Goal: Complete application form: Complete application form

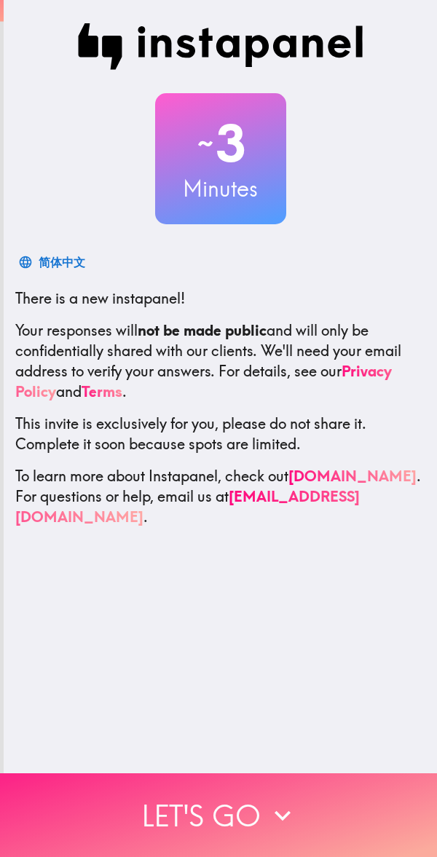
click at [211, 800] on button "Let's go" at bounding box center [218, 816] width 437 height 84
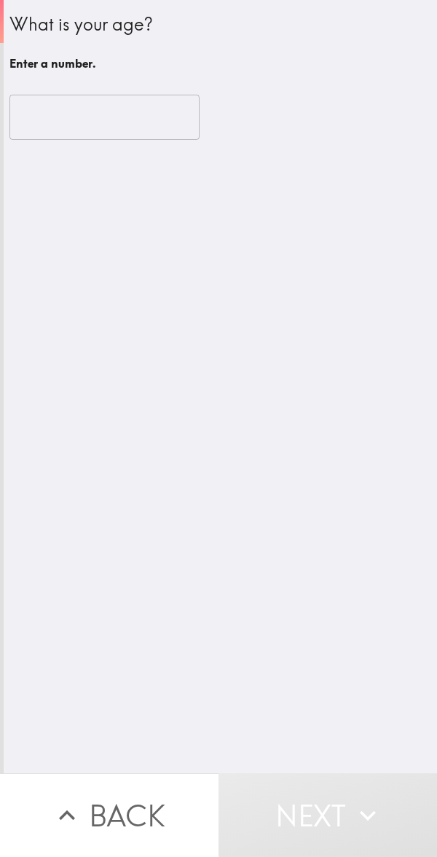
click at [117, 97] on input "number" at bounding box center [104, 117] width 190 height 45
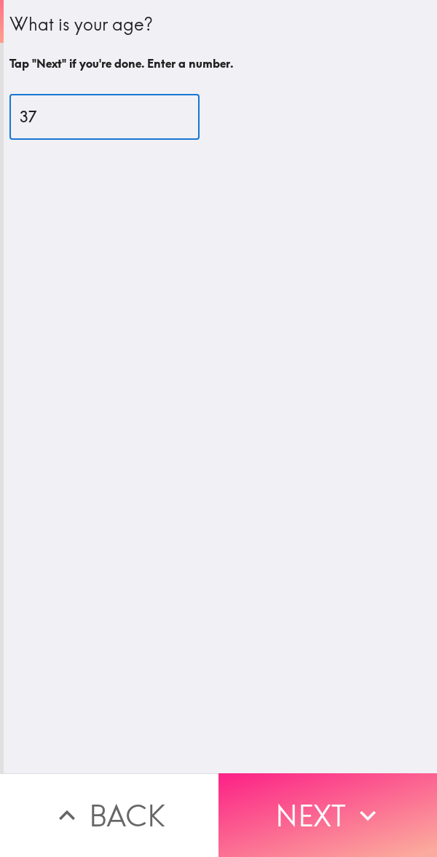
type input "37"
click at [227, 774] on button "Next" at bounding box center [328, 816] width 219 height 84
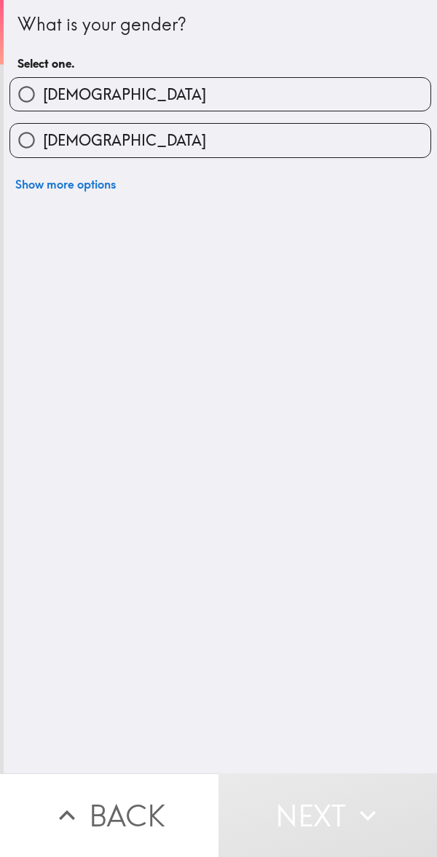
click at [102, 152] on label "[DEMOGRAPHIC_DATA]" at bounding box center [220, 140] width 420 height 33
click at [43, 152] on input "[DEMOGRAPHIC_DATA]" at bounding box center [26, 140] width 33 height 33
radio input "true"
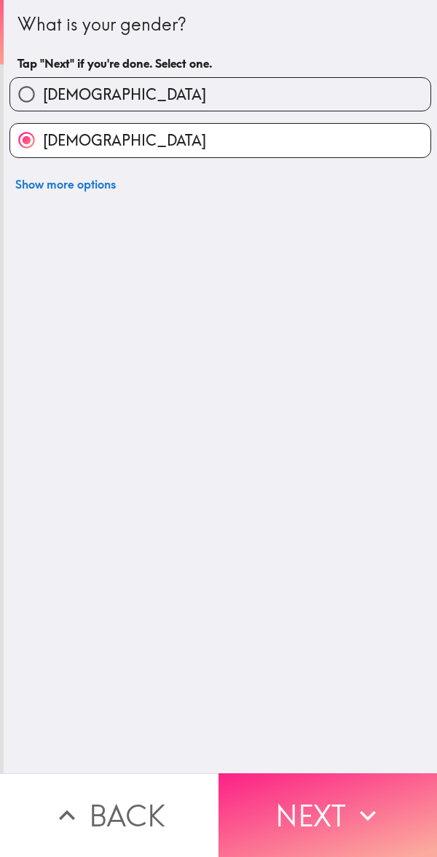
click at [309, 792] on button "Next" at bounding box center [328, 816] width 219 height 84
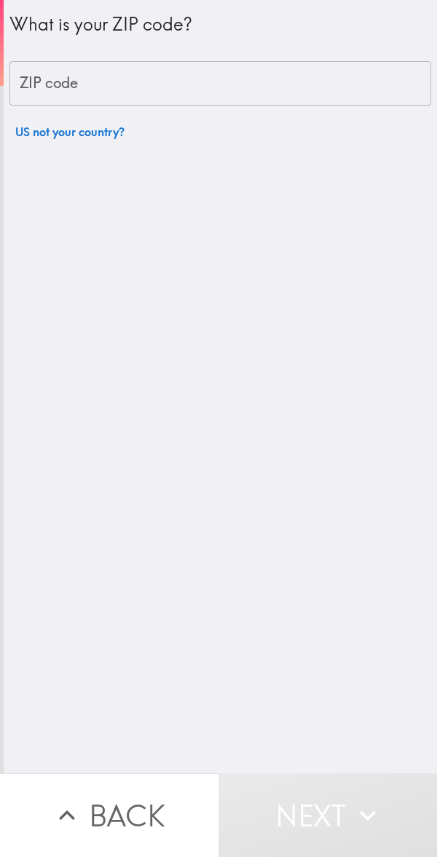
click at [119, 95] on input "ZIP code" at bounding box center [220, 83] width 422 height 45
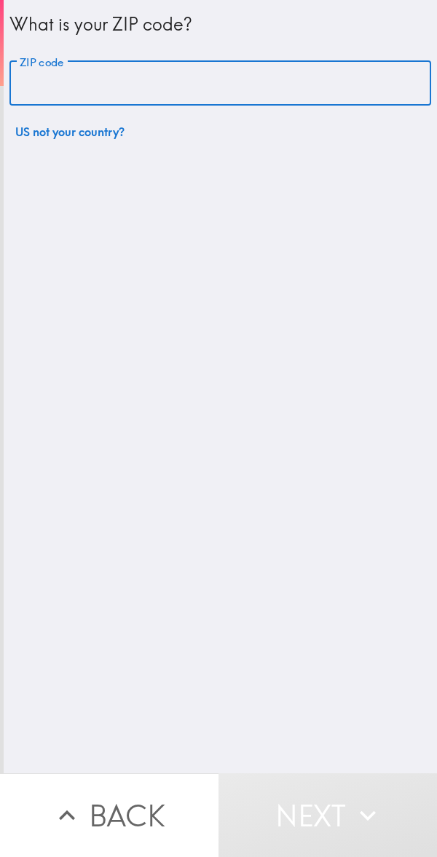
click at [119, 95] on input "ZIP code" at bounding box center [220, 83] width 422 height 45
type input "8"
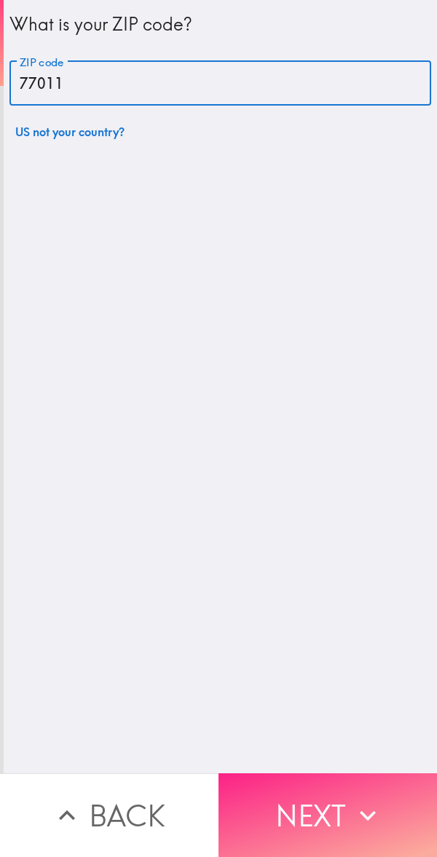
type input "77011"
click at [299, 790] on button "Next" at bounding box center [328, 816] width 219 height 84
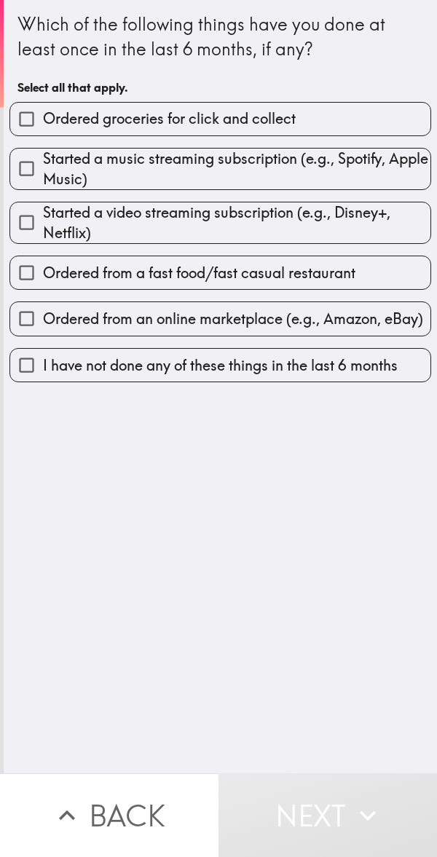
click at [235, 129] on span "Ordered groceries for click and collect" at bounding box center [169, 119] width 253 height 20
click at [43, 129] on input "Ordered groceries for click and collect" at bounding box center [26, 119] width 33 height 33
checkbox input "true"
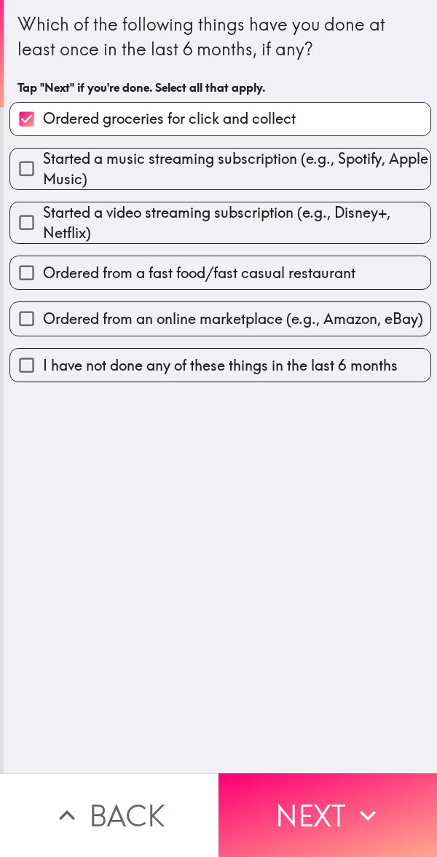
click at [235, 191] on div "Started a video streaming subscription (e.g., Disney+, Netflix)" at bounding box center [214, 217] width 433 height 54
click at [242, 225] on span "Started a video streaming subscription (e.g., Disney+, Netflix)" at bounding box center [237, 222] width 388 height 41
click at [43, 225] on input "Started a video streaming subscription (e.g., Disney+, Netflix)" at bounding box center [26, 222] width 33 height 33
checkbox input "true"
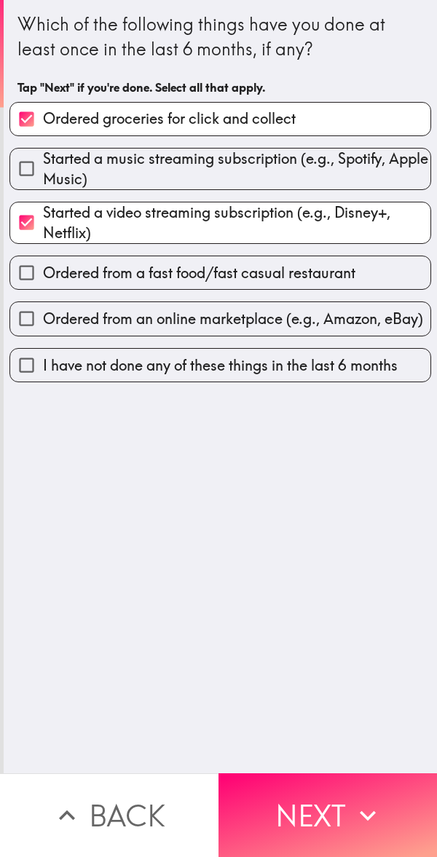
click at [242, 276] on span "Ordered from a fast food/fast casual restaurant" at bounding box center [199, 273] width 312 height 20
click at [43, 276] on input "Ordered from a fast food/fast casual restaurant" at bounding box center [26, 272] width 33 height 33
checkbox input "true"
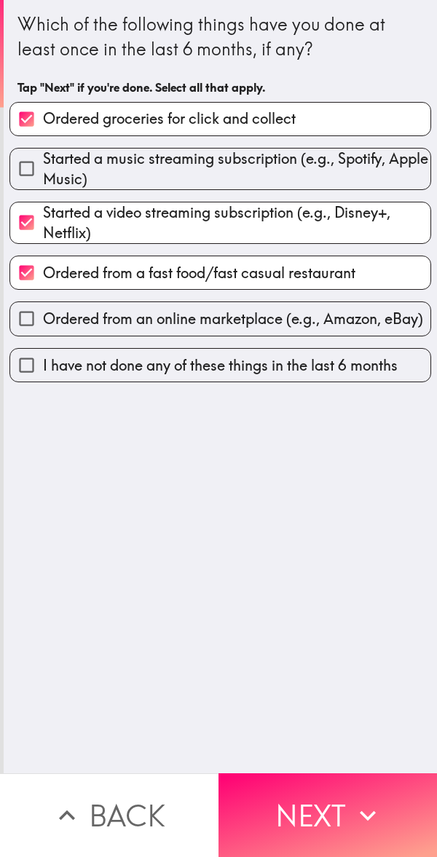
click at [227, 324] on span "Ordered from an online marketplace (e.g., Amazon, eBay)" at bounding box center [233, 319] width 380 height 20
click at [43, 324] on input "Ordered from an online marketplace (e.g., Amazon, eBay)" at bounding box center [26, 318] width 33 height 33
checkbox input "true"
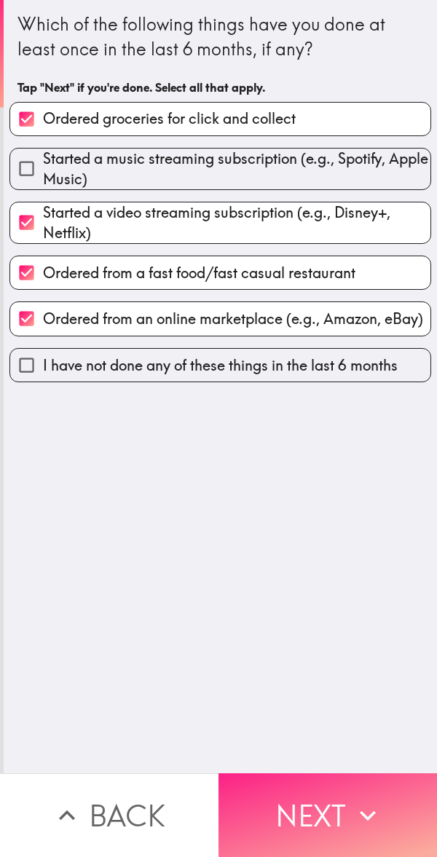
click at [246, 821] on button "Next" at bounding box center [328, 816] width 219 height 84
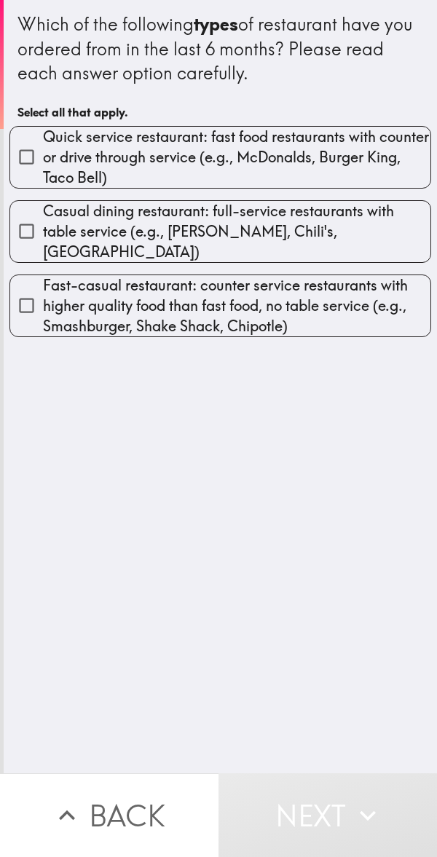
click at [175, 144] on span "Quick service restaurant: fast food restaurants with counter or drive through s…" at bounding box center [237, 157] width 388 height 61
click at [43, 144] on input "Quick service restaurant: fast food restaurants with counter or drive through s…" at bounding box center [26, 157] width 33 height 33
checkbox input "true"
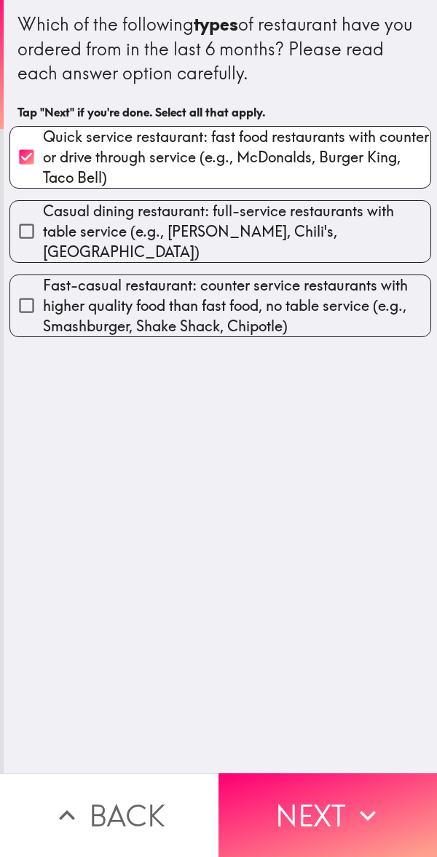
click at [188, 195] on div "Casual dining restaurant: full-service restaurants with table service (e.g., [P…" at bounding box center [214, 226] width 433 height 74
click at [194, 214] on span "Casual dining restaurant: full-service restaurants with table service (e.g., [P…" at bounding box center [237, 231] width 388 height 61
click at [43, 215] on input "Casual dining restaurant: full-service restaurants with table service (e.g., [P…" at bounding box center [26, 231] width 33 height 33
checkbox input "true"
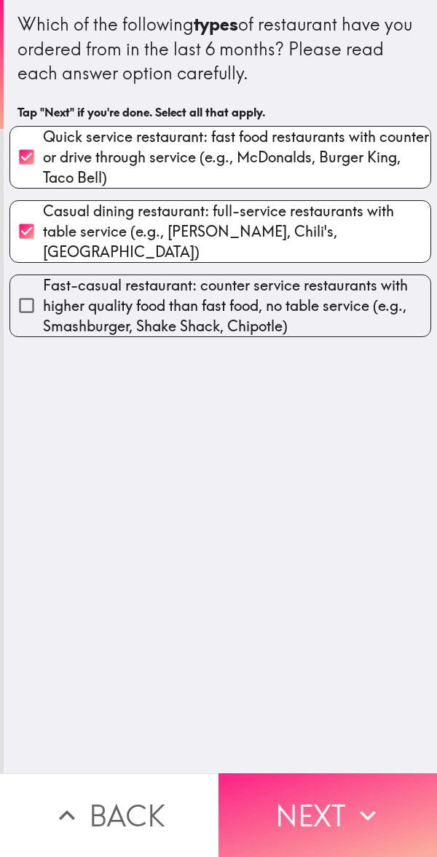
click at [299, 803] on button "Next" at bounding box center [328, 816] width 219 height 84
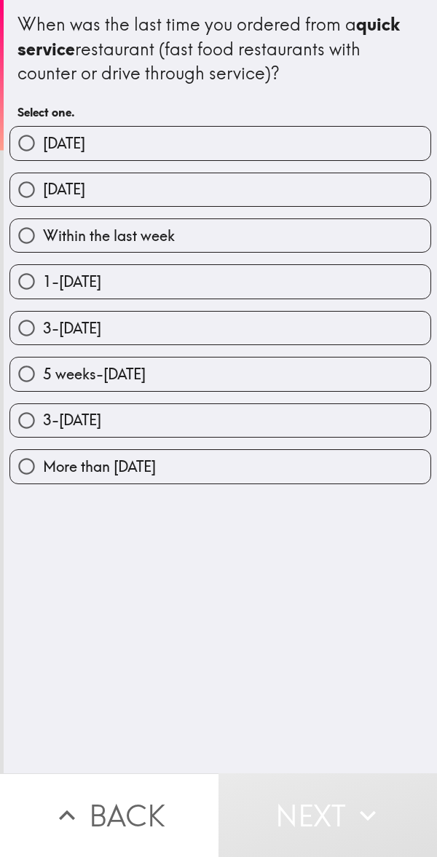
click at [66, 364] on span "5 weeks-[DATE]" at bounding box center [94, 374] width 103 height 20
click at [43, 363] on input "5 weeks-[DATE]" at bounding box center [26, 374] width 33 height 33
radio input "true"
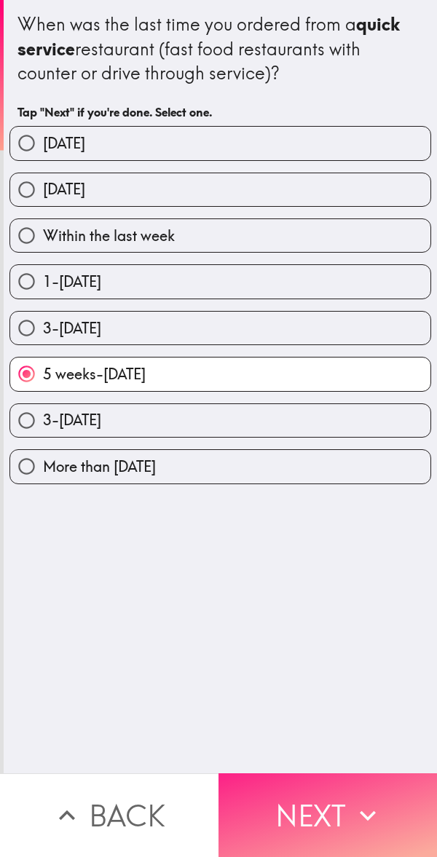
click at [293, 827] on button "Next" at bounding box center [328, 816] width 219 height 84
